Goal: Find specific page/section: Find specific page/section

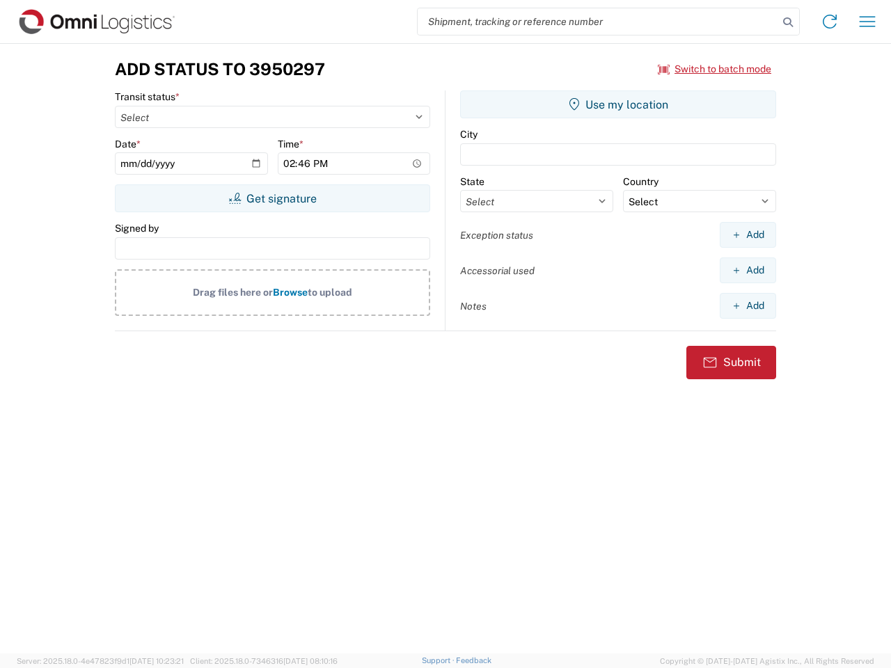
click at [598, 22] on input "search" at bounding box center [598, 21] width 361 height 26
click at [788, 22] on icon at bounding box center [787, 22] width 19 height 19
click at [830, 22] on icon at bounding box center [830, 21] width 22 height 22
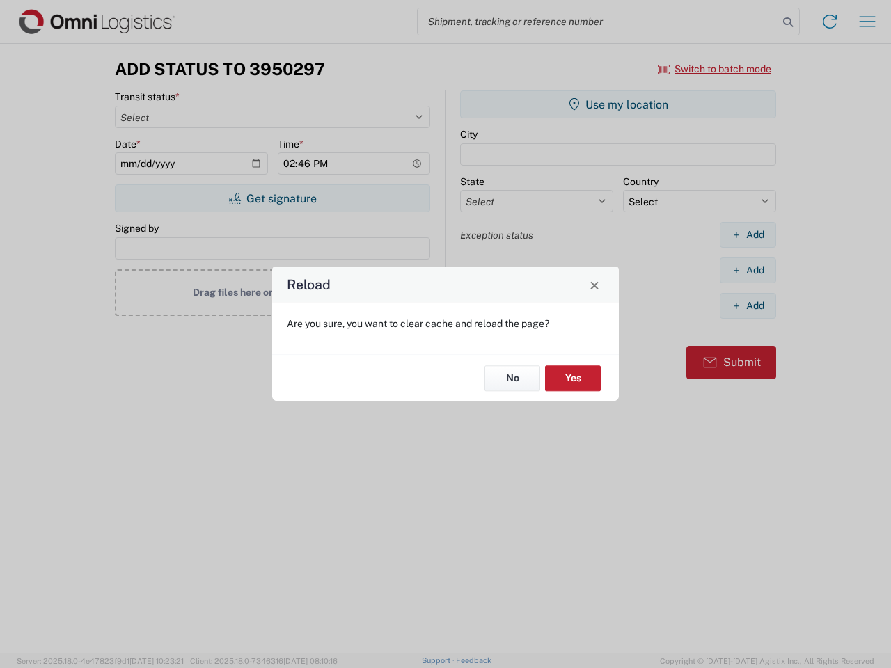
click at [715, 69] on div "Reload Are you sure, you want to clear cache and reload the page? No Yes" at bounding box center [445, 334] width 891 height 668
click at [272, 198] on div "Reload Are you sure, you want to clear cache and reload the page? No Yes" at bounding box center [445, 334] width 891 height 668
click at [618, 104] on div "Reload Are you sure, you want to clear cache and reload the page? No Yes" at bounding box center [445, 334] width 891 height 668
click at [748, 235] on div "Reload Are you sure, you want to clear cache and reload the page? No Yes" at bounding box center [445, 334] width 891 height 668
click at [748, 270] on div "Reload Are you sure, you want to clear cache and reload the page? No Yes" at bounding box center [445, 334] width 891 height 668
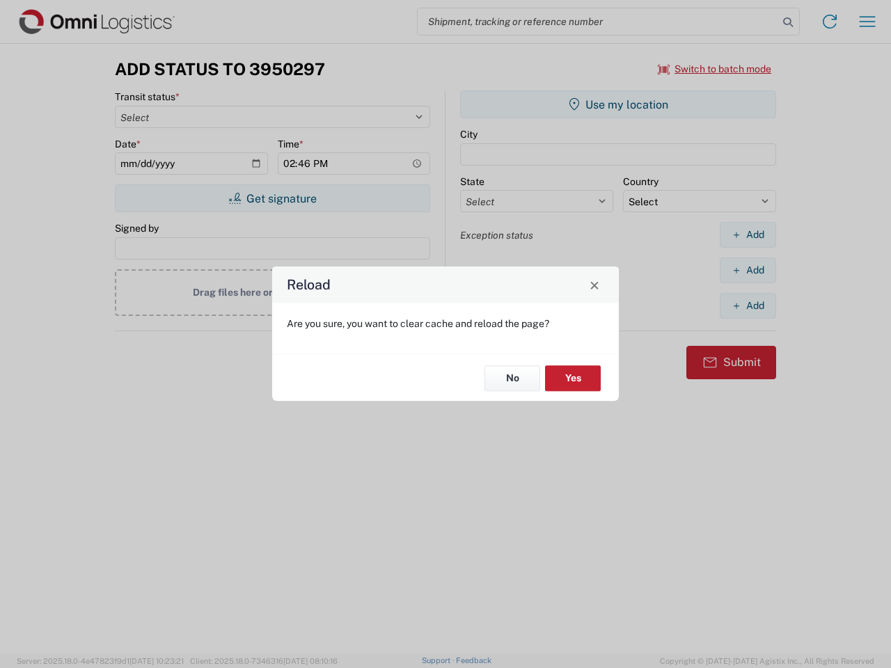
click at [748, 306] on div "Reload Are you sure, you want to clear cache and reload the page? No Yes" at bounding box center [445, 334] width 891 height 668
